Goal: Transaction & Acquisition: Subscribe to service/newsletter

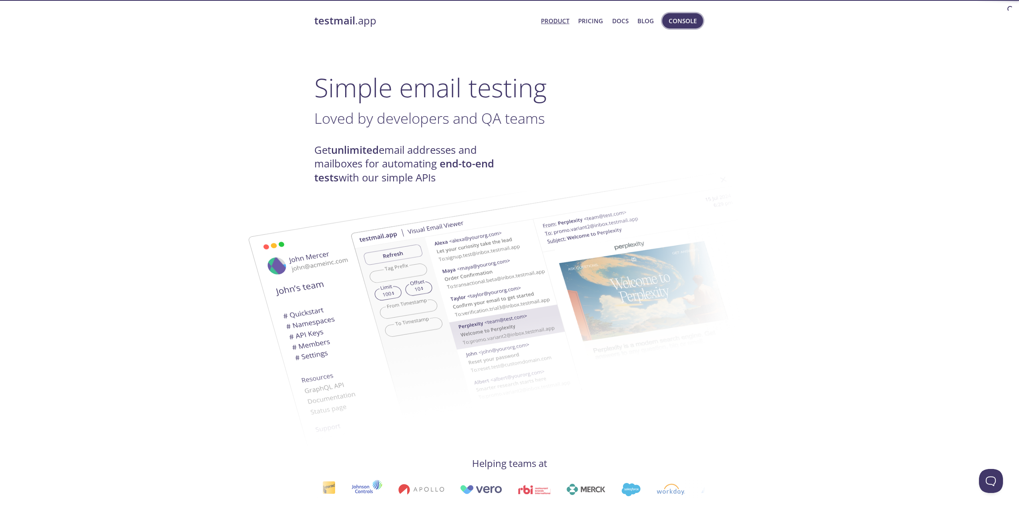
click at [689, 21] on span "Console" at bounding box center [683, 21] width 28 height 10
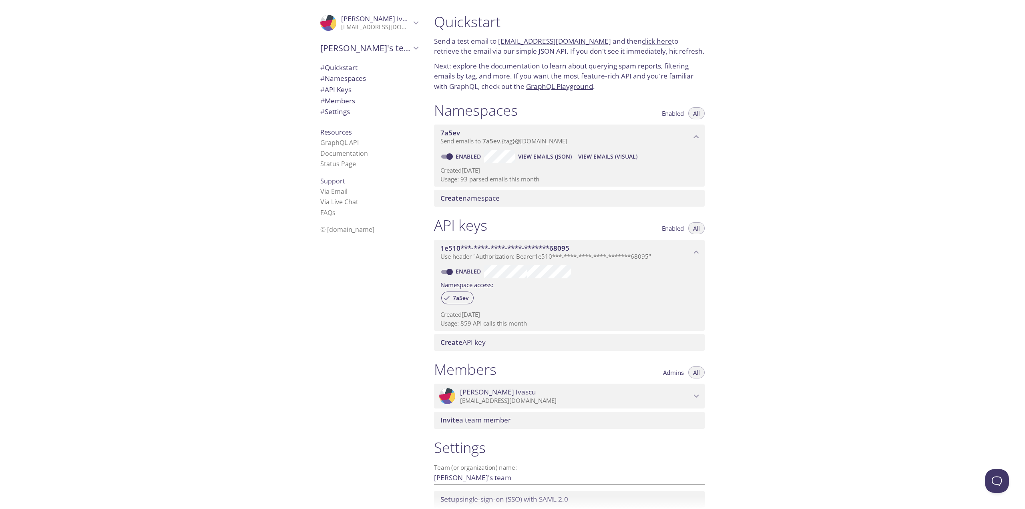
click at [387, 53] on span "[PERSON_NAME]'s team" at bounding box center [365, 47] width 91 height 11
click at [390, 24] on p "[EMAIL_ADDRESS][DOMAIN_NAME]" at bounding box center [376, 27] width 70 height 8
click at [341, 62] on span "Signout" at bounding box center [369, 61] width 98 height 10
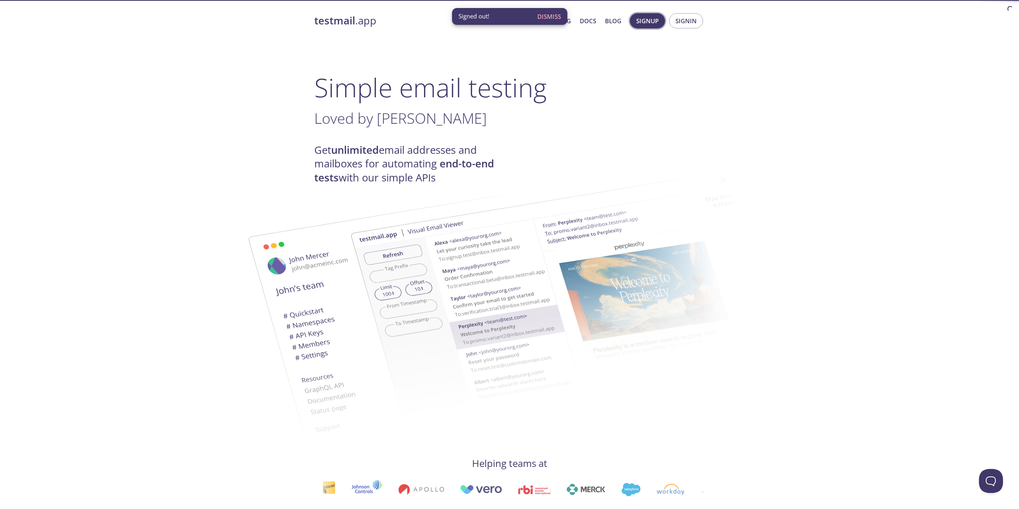
click at [662, 25] on button "Signup" at bounding box center [647, 20] width 35 height 15
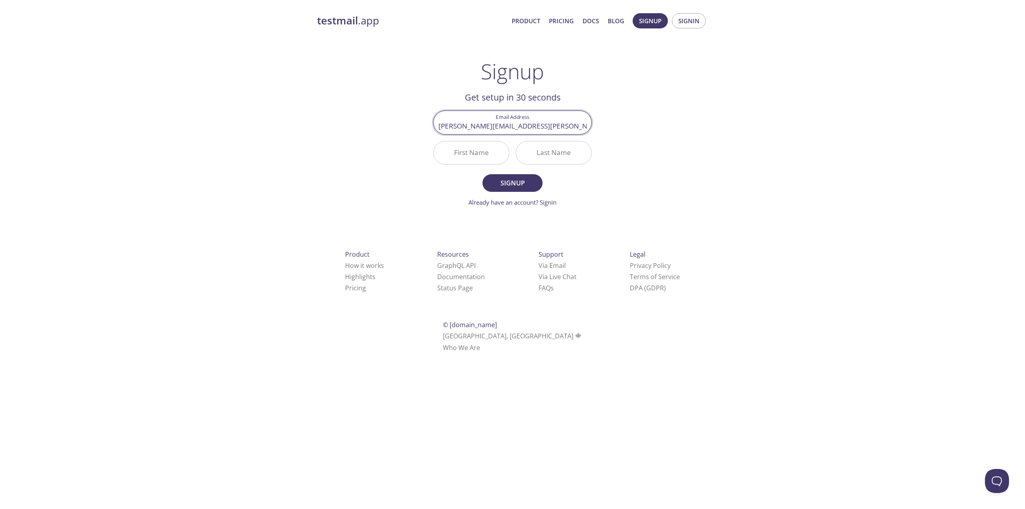
type input "[PERSON_NAME][EMAIL_ADDRESS][PERSON_NAME][DOMAIN_NAME]"
type input "[PERSON_NAME]"
type input "Ivascu"
click at [483, 174] on button "Signup" at bounding box center [513, 183] width 60 height 18
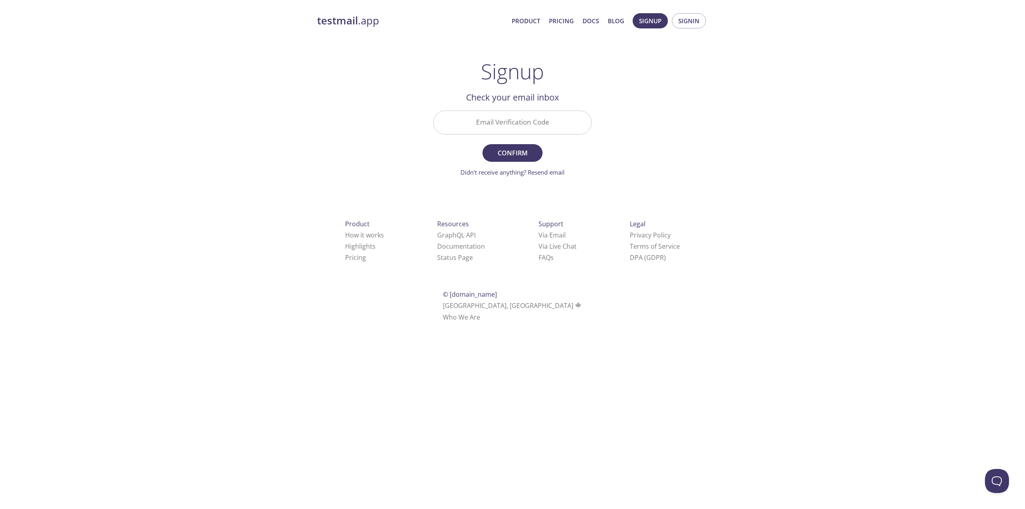
click at [536, 140] on form "Email Verification Code Confirm Didn't receive anything? Resend email" at bounding box center [512, 144] width 159 height 66
click at [538, 126] on input "Email Verification Code" at bounding box center [513, 122] width 158 height 23
paste input "X3DLRGA"
type input "X3DLRGA"
click at [523, 146] on button "Confirm" at bounding box center [513, 153] width 60 height 18
